Goal: Transaction & Acquisition: Purchase product/service

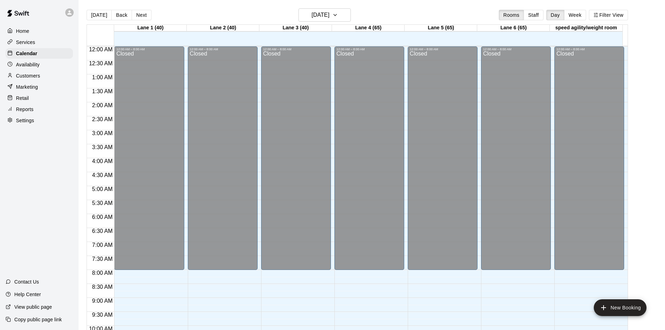
scroll to position [358, 0]
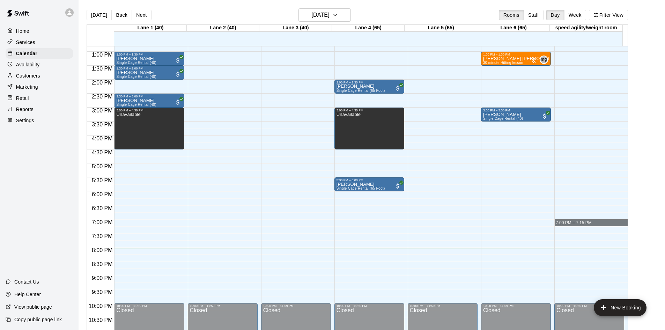
drag, startPoint x: 626, startPoint y: 227, endPoint x: 621, endPoint y: 225, distance: 5.8
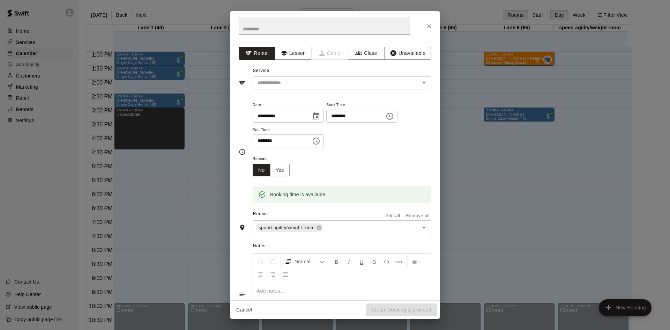
click at [431, 29] on button "Close" at bounding box center [429, 26] width 13 height 13
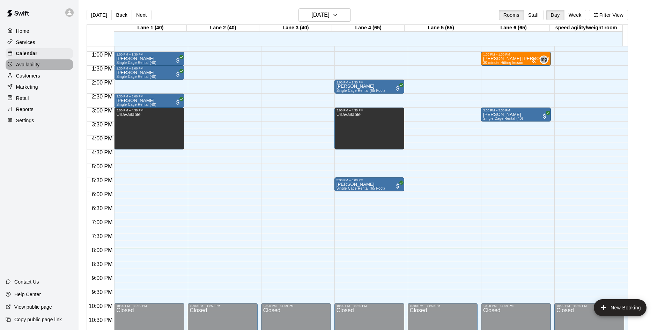
click at [36, 66] on p "Availability" at bounding box center [28, 64] width 24 height 7
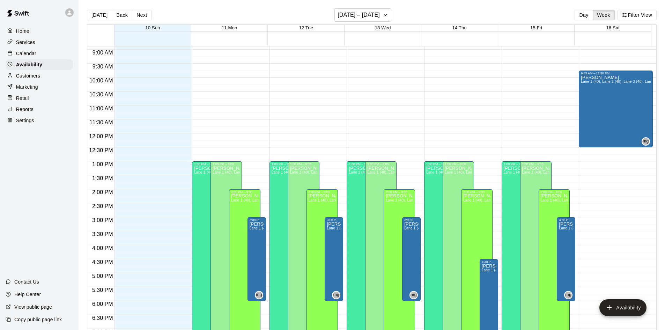
scroll to position [249, 0]
click at [35, 59] on div "Calendar" at bounding box center [39, 53] width 67 height 10
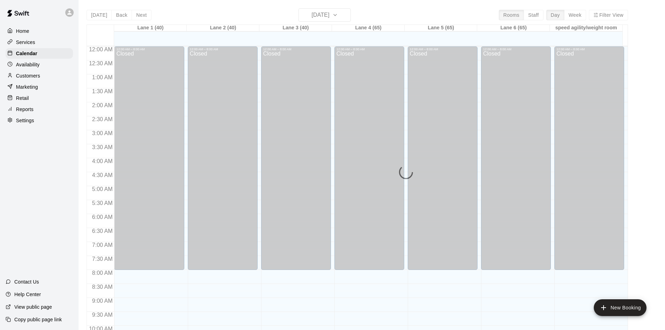
scroll to position [358, 0]
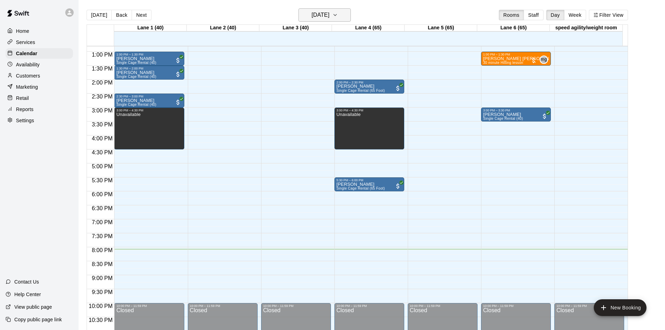
click at [329, 12] on h6 "[DATE]" at bounding box center [321, 15] width 18 height 10
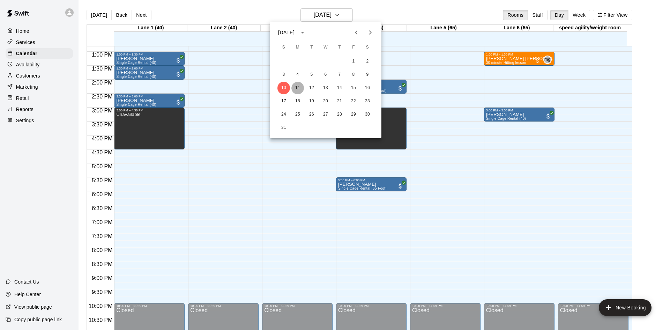
click at [297, 86] on button "11" at bounding box center [297, 88] width 13 height 13
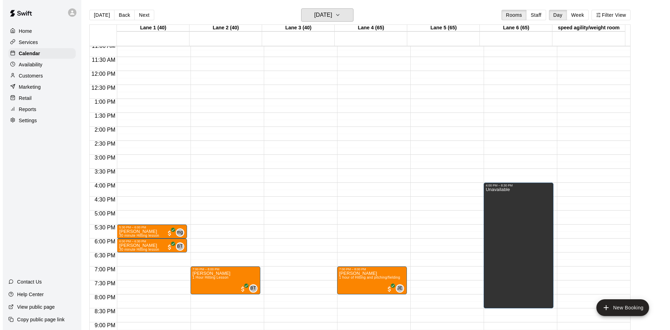
scroll to position [323, 0]
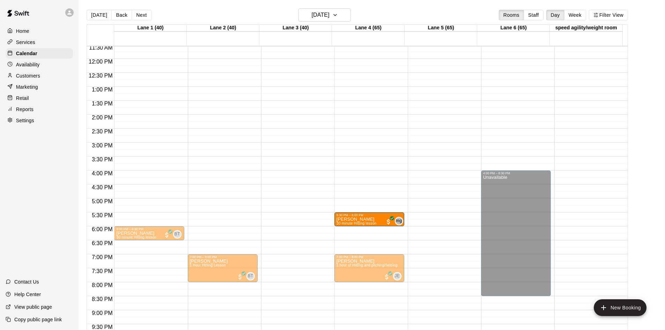
drag, startPoint x: 156, startPoint y: 218, endPoint x: 377, endPoint y: 224, distance: 220.7
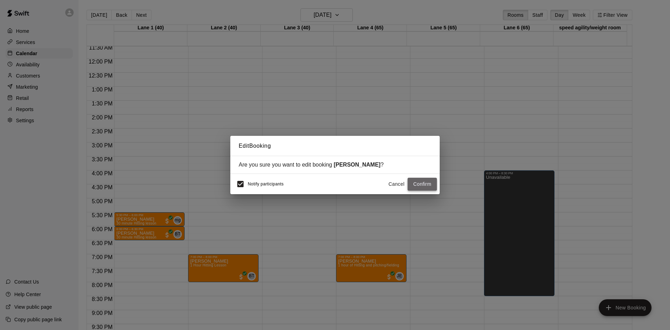
click at [413, 184] on button "Confirm" at bounding box center [422, 184] width 29 height 13
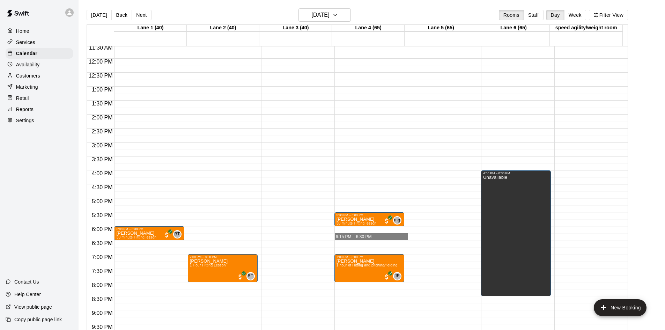
drag, startPoint x: 363, startPoint y: 240, endPoint x: 364, endPoint y: 236, distance: 4.2
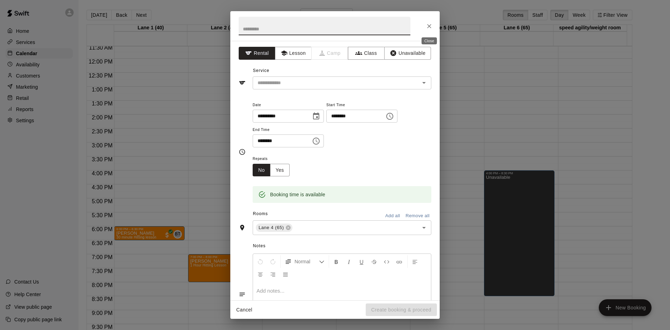
click at [431, 25] on icon "Close" at bounding box center [429, 26] width 7 height 7
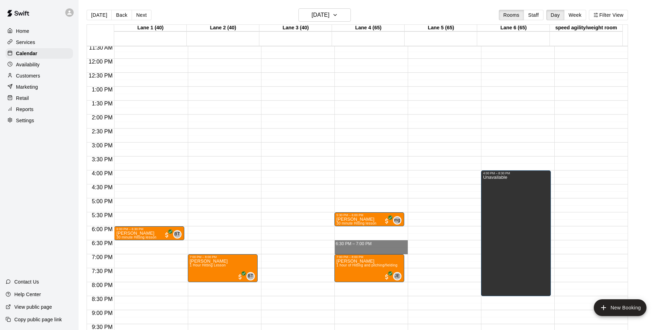
drag, startPoint x: 364, startPoint y: 242, endPoint x: 364, endPoint y: 250, distance: 8.0
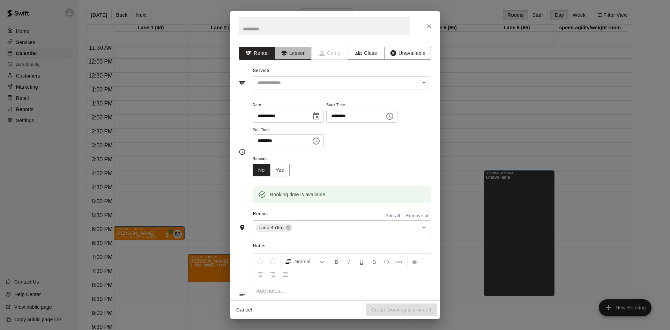
click at [295, 52] on button "Lesson" at bounding box center [293, 53] width 37 height 13
click at [301, 84] on input "text" at bounding box center [332, 83] width 154 height 9
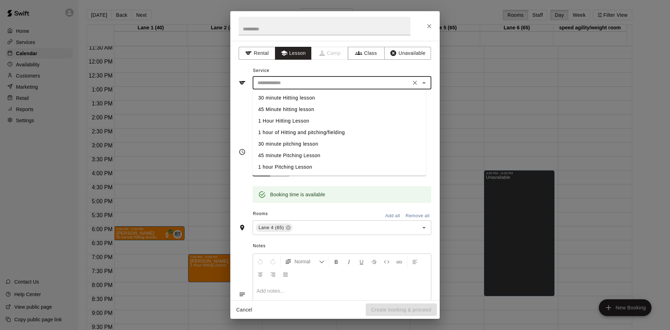
click at [296, 144] on li "30 minute pitching lesson" at bounding box center [339, 144] width 173 height 12
type input "**********"
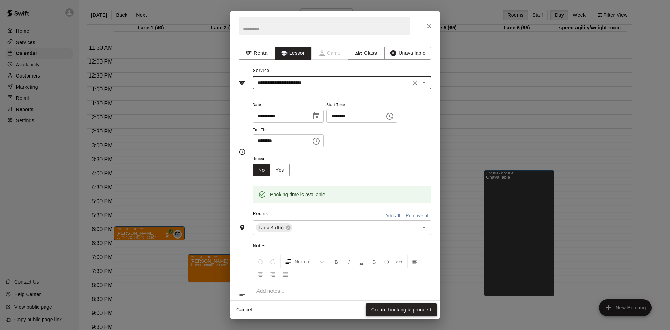
click at [396, 312] on button "Create booking & proceed" at bounding box center [401, 309] width 71 height 13
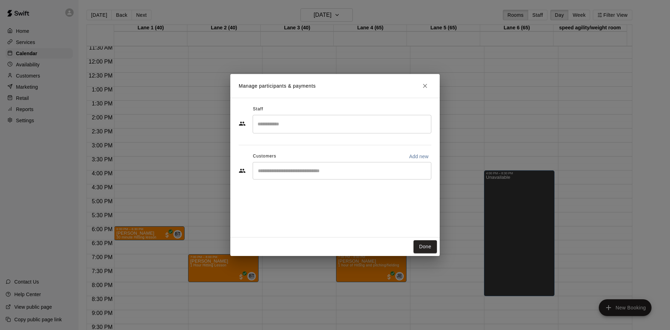
click at [290, 124] on input "Search staff" at bounding box center [342, 124] width 172 height 12
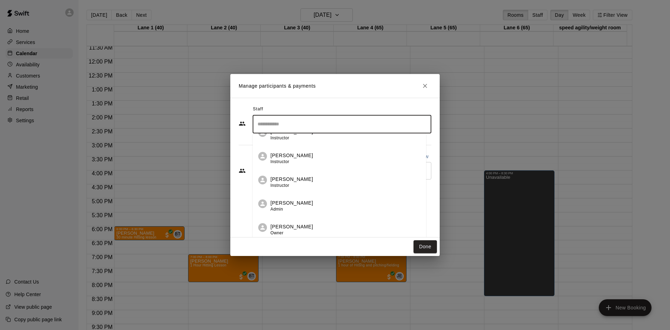
scroll to position [2, 0]
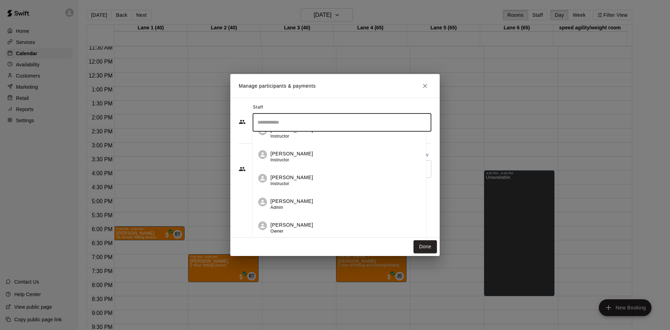
click at [289, 224] on p "[PERSON_NAME]" at bounding box center [292, 224] width 43 height 7
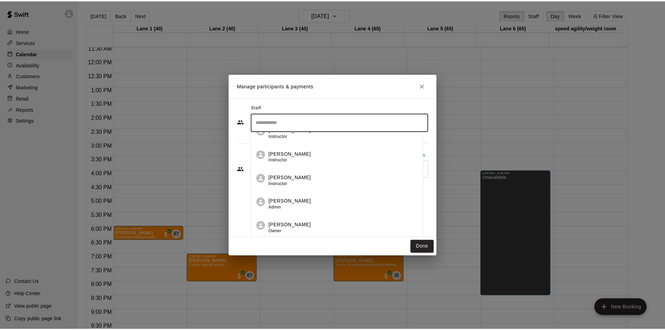
scroll to position [0, 0]
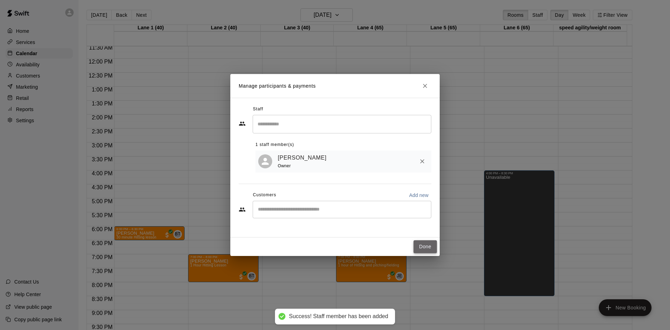
click at [427, 246] on button "Done" at bounding box center [425, 246] width 23 height 13
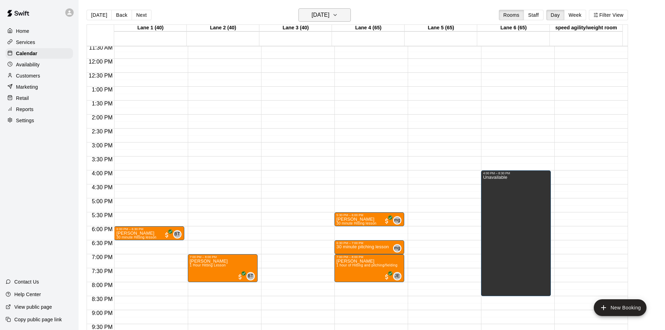
click at [326, 14] on h6 "[DATE]" at bounding box center [321, 15] width 18 height 10
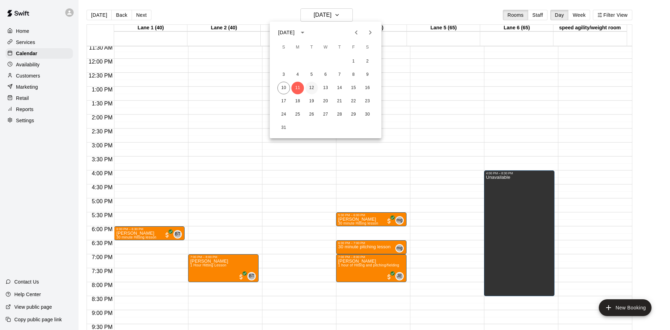
click at [310, 87] on button "12" at bounding box center [311, 88] width 13 height 13
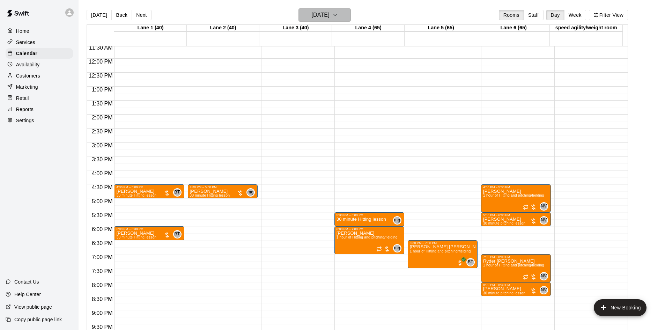
click at [312, 16] on h6 "[DATE]" at bounding box center [321, 15] width 18 height 10
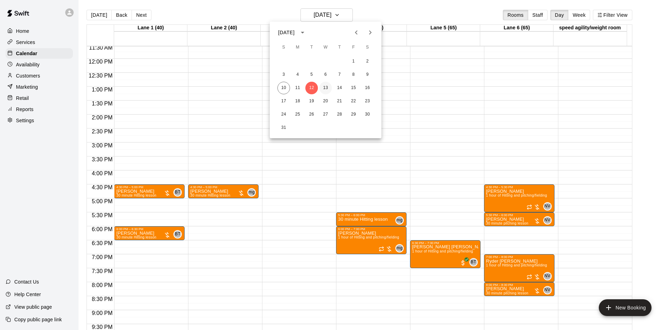
click at [322, 89] on button "13" at bounding box center [325, 88] width 13 height 13
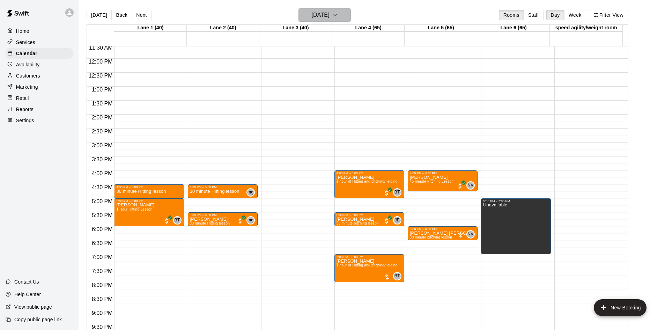
click at [319, 10] on h6 "[DATE]" at bounding box center [321, 15] width 18 height 10
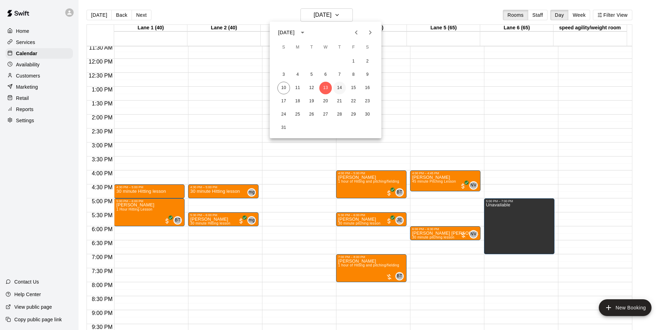
click at [338, 86] on button "14" at bounding box center [339, 88] width 13 height 13
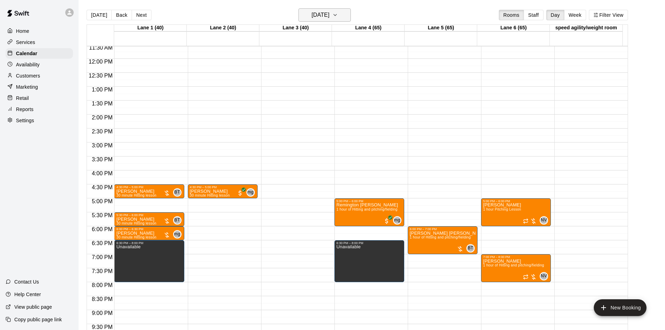
click at [325, 13] on h6 "[DATE]" at bounding box center [321, 15] width 18 height 10
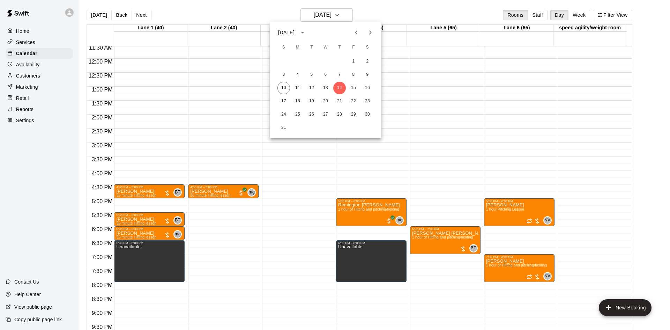
click at [30, 113] on div at bounding box center [335, 165] width 670 height 330
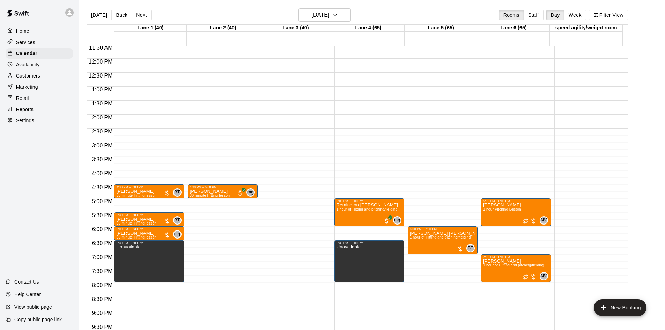
click at [30, 108] on p "Reports" at bounding box center [24, 109] width 17 height 7
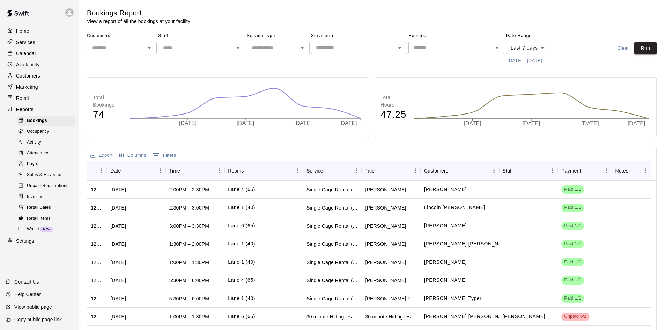
click at [573, 171] on div "Payment" at bounding box center [571, 171] width 20 height 20
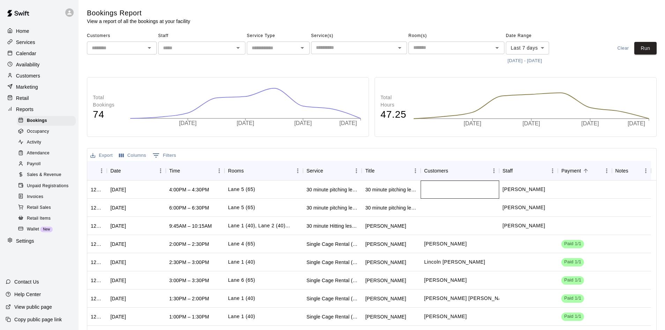
click at [460, 190] on div at bounding box center [460, 189] width 79 height 18
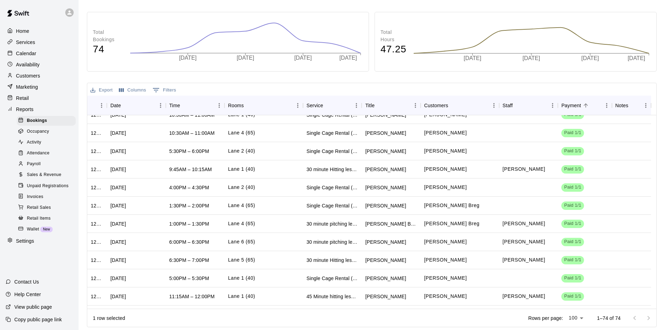
scroll to position [244, 0]
click at [583, 109] on button "Sort" at bounding box center [586, 106] width 10 height 10
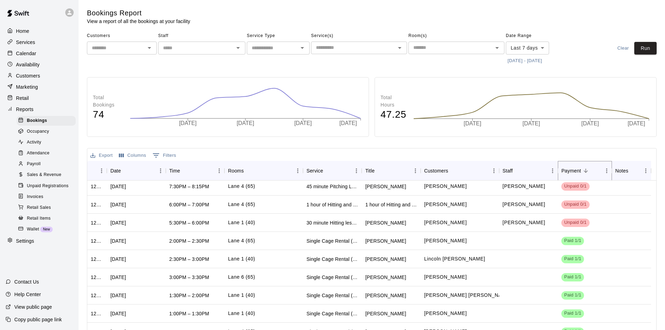
scroll to position [0, 0]
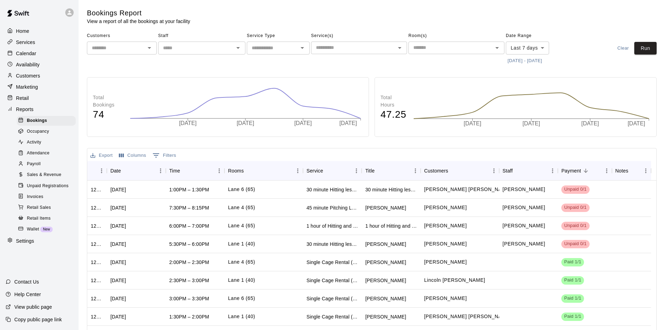
click at [28, 57] on p "Calendar" at bounding box center [26, 53] width 20 height 7
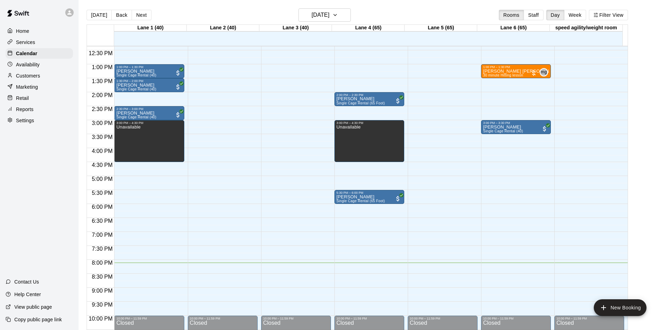
scroll to position [323, 0]
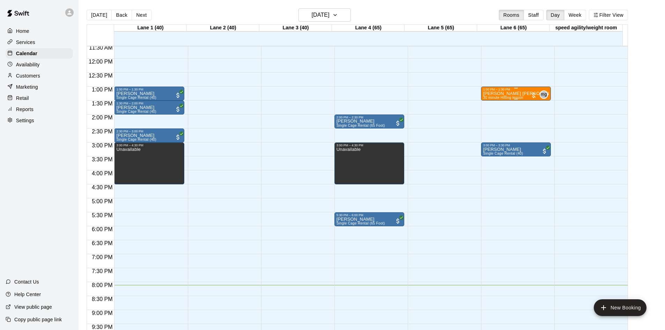
click at [525, 96] on div "[PERSON_NAME] [PERSON_NAME] 30 minute Hitting lesson mg 0" at bounding box center [516, 256] width 66 height 330
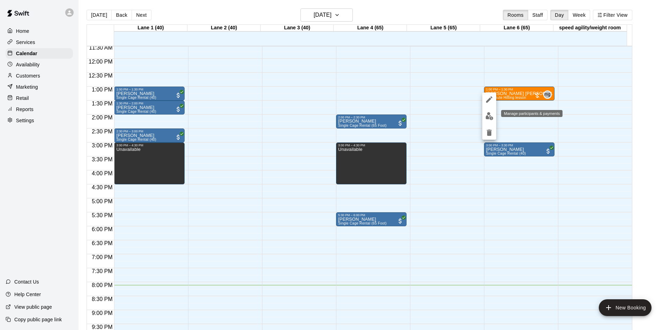
click at [493, 117] on img "edit" at bounding box center [490, 116] width 8 height 8
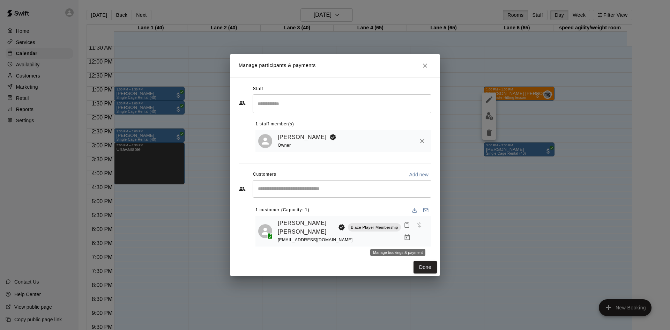
click at [404, 237] on icon "Manage bookings & payment" at bounding box center [407, 237] width 7 height 7
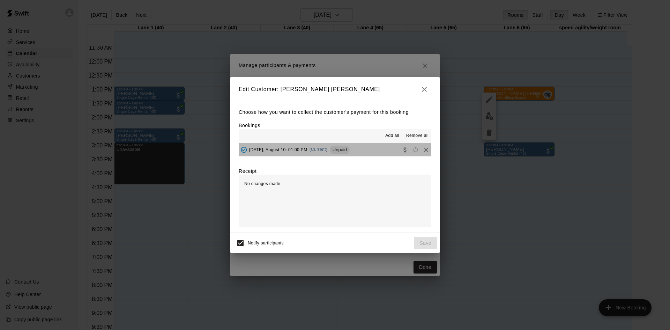
click at [343, 151] on span "Unpaid" at bounding box center [340, 149] width 20 height 5
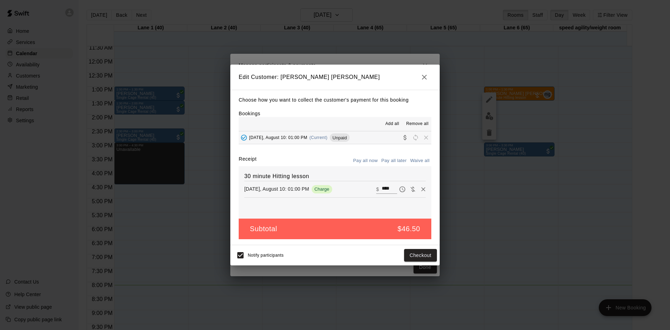
click at [391, 161] on button "Pay all later" at bounding box center [394, 160] width 29 height 11
click at [372, 161] on button "Pay all now" at bounding box center [365, 160] width 28 height 11
click at [416, 254] on button "Checkout" at bounding box center [420, 255] width 33 height 13
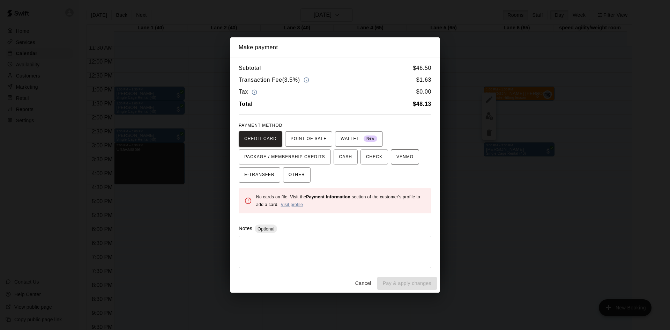
click at [395, 158] on button "VENMO" at bounding box center [405, 156] width 28 height 15
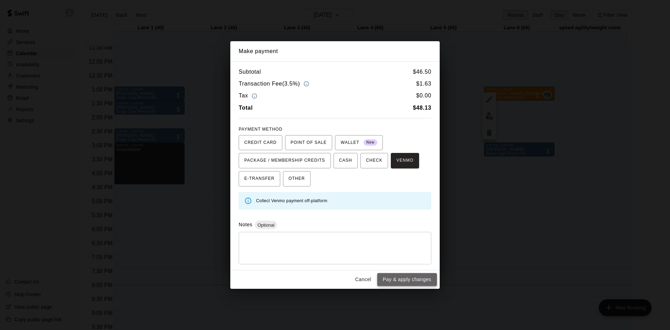
click at [419, 279] on button "Pay & apply changes" at bounding box center [407, 279] width 60 height 13
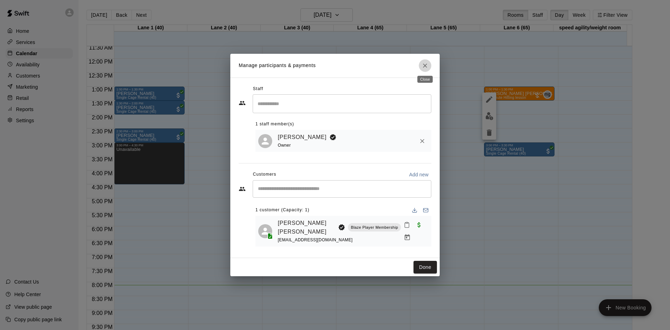
click at [425, 70] on button "Close" at bounding box center [425, 65] width 13 height 13
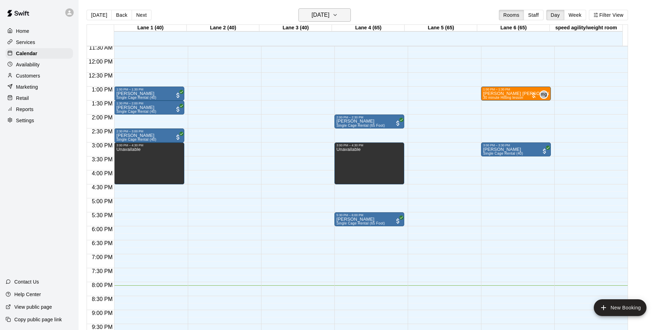
click at [329, 16] on h6 "[DATE]" at bounding box center [321, 15] width 18 height 10
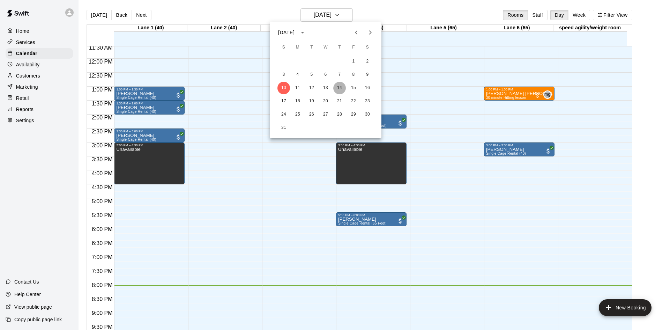
click at [338, 89] on button "14" at bounding box center [339, 88] width 13 height 13
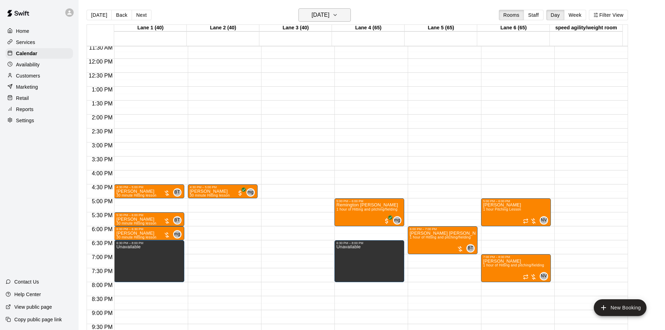
click at [329, 10] on h6 "[DATE]" at bounding box center [321, 15] width 18 height 10
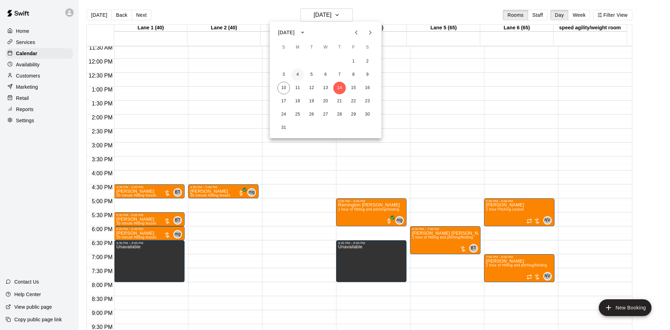
click at [296, 74] on button "4" at bounding box center [297, 74] width 13 height 13
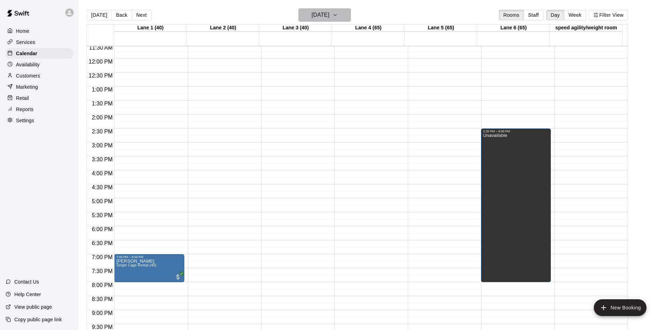
click at [329, 17] on h6 "[DATE]" at bounding box center [321, 15] width 18 height 10
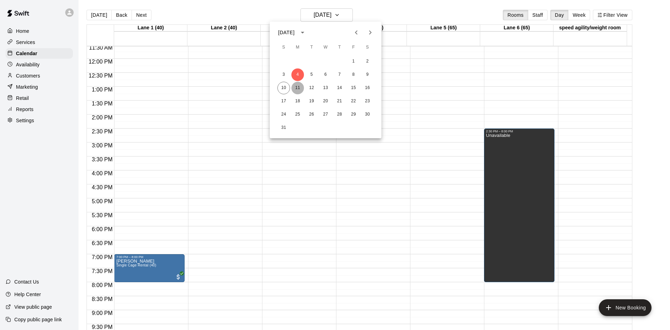
click at [295, 90] on button "11" at bounding box center [297, 88] width 13 height 13
